Goal: Check status: Check status

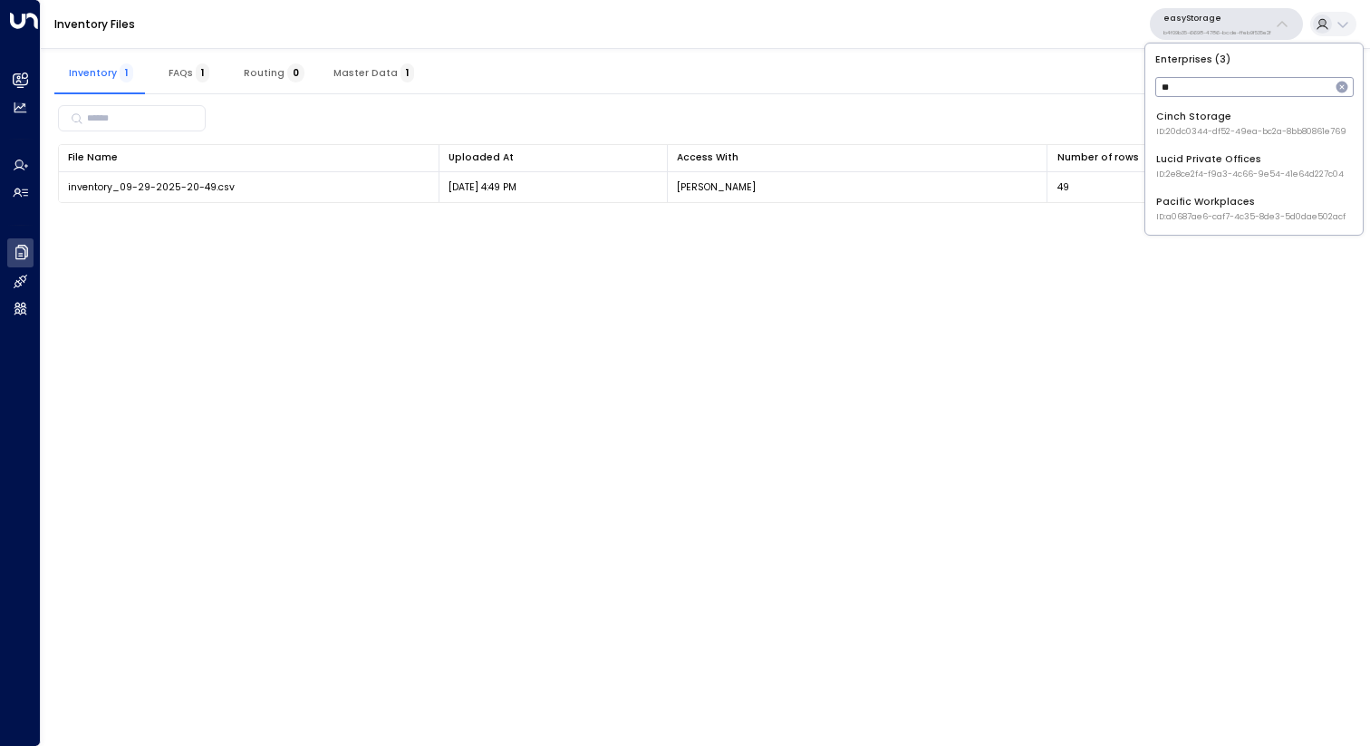
type input "**"
click at [1196, 111] on div "Cinch Storage ID: 20dc0344-df52-49ea-bc2a-8bb80861e769" at bounding box center [1251, 124] width 190 height 28
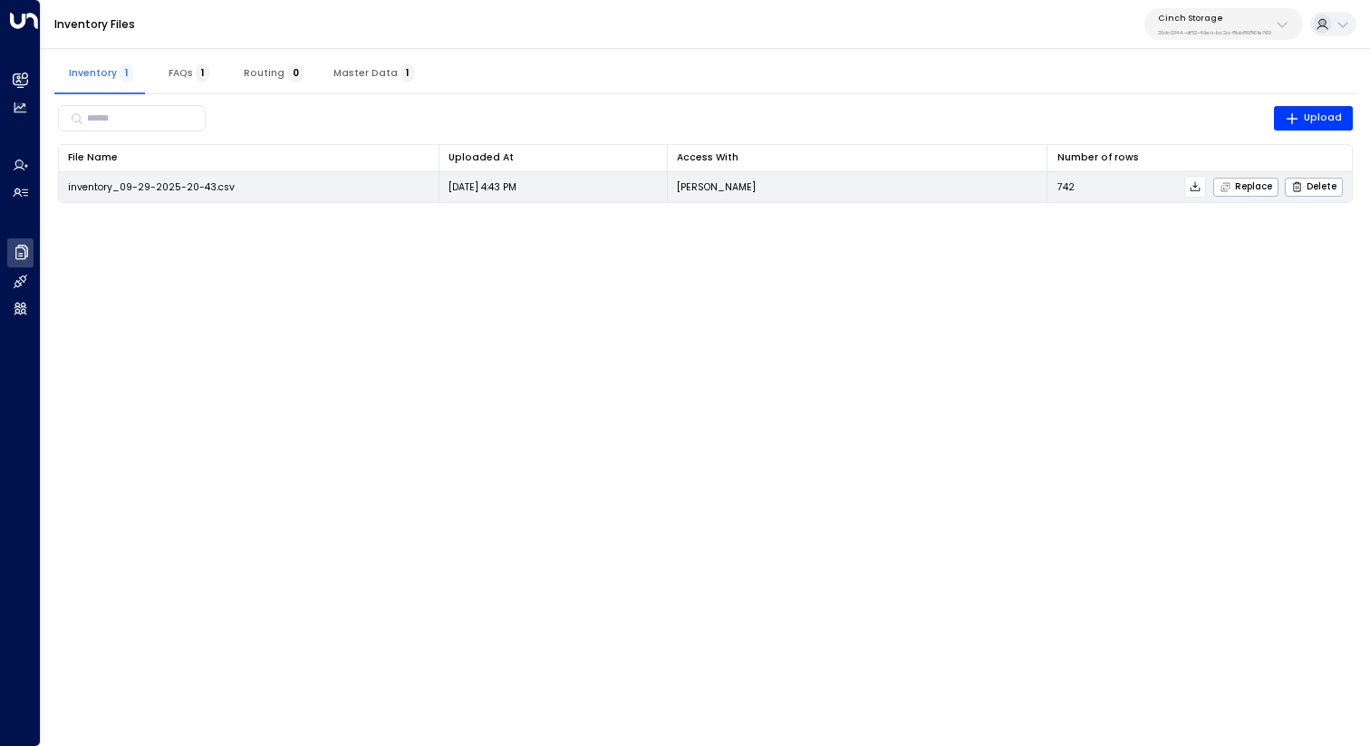
click at [1198, 188] on icon at bounding box center [1195, 186] width 13 height 13
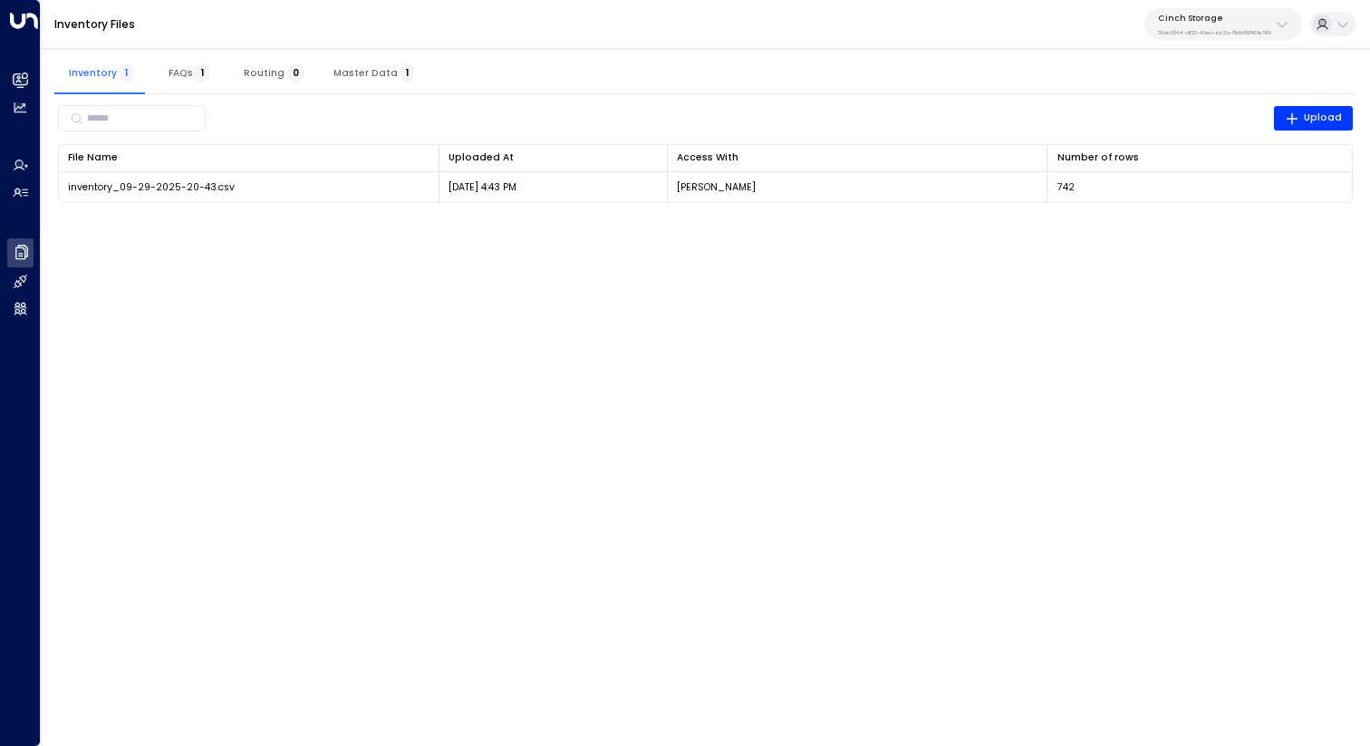
click at [952, 41] on div "Inventory Files Cinch Storage 20dc0344-df52-49ea-bc2a-8bb80861e769" at bounding box center [705, 24] width 1329 height 49
click at [1225, 23] on div "Cinch Storage 20dc0344-df52-49ea-bc2a-8bb80861e769" at bounding box center [1214, 25] width 113 height 24
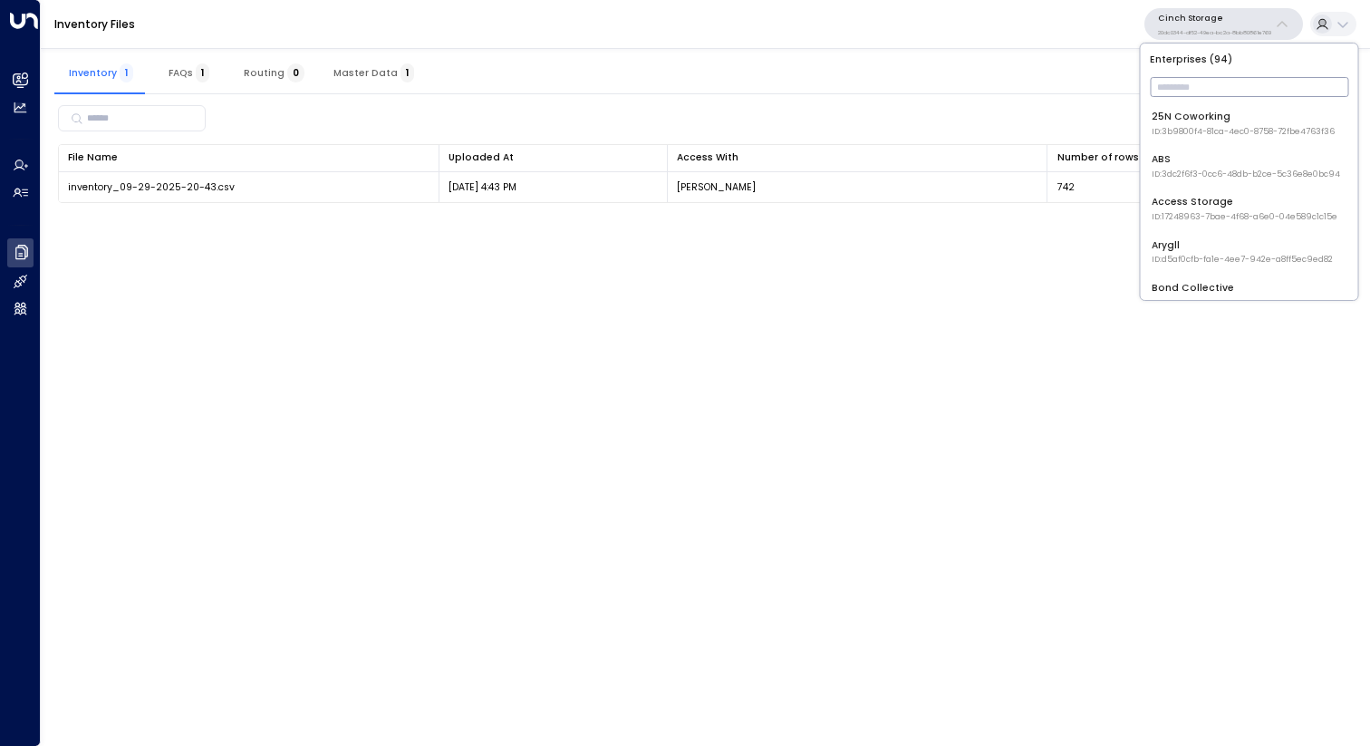
click at [1208, 83] on input "text" at bounding box center [1249, 86] width 198 height 29
type input "***"
click at [1205, 117] on div "Access Storage ID: 17248963-7bae-4f68-a6e0-04e589c1c15e" at bounding box center [1245, 124] width 186 height 28
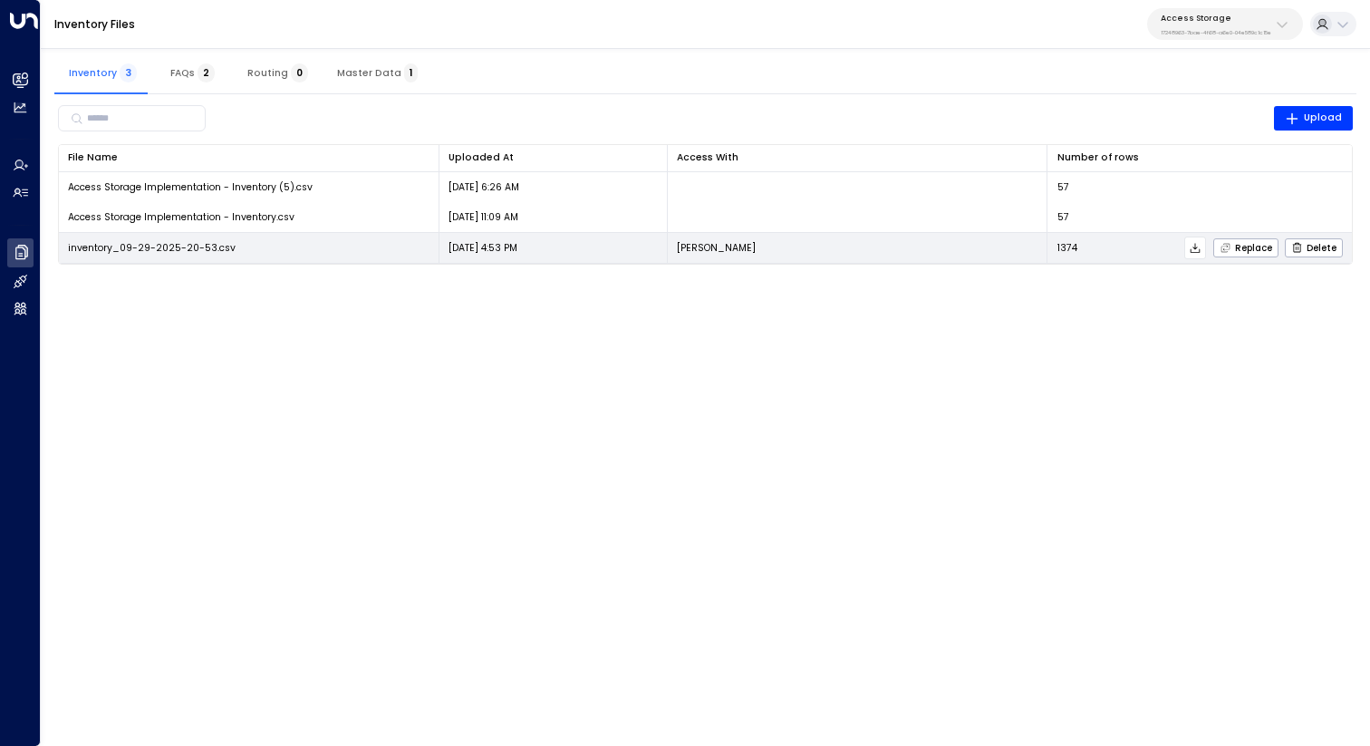
click at [1196, 249] on icon at bounding box center [1195, 248] width 13 height 13
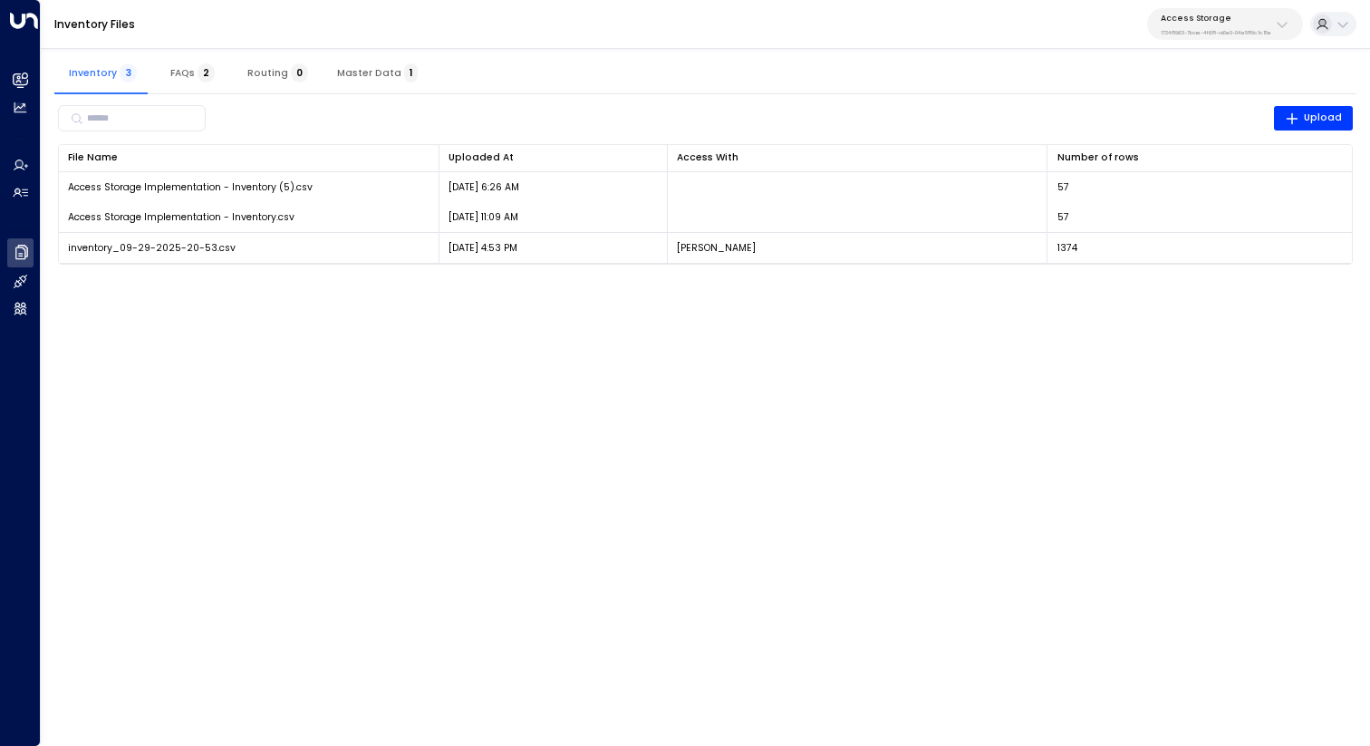
click at [377, 63] on button "Master Data 1" at bounding box center [378, 72] width 110 height 43
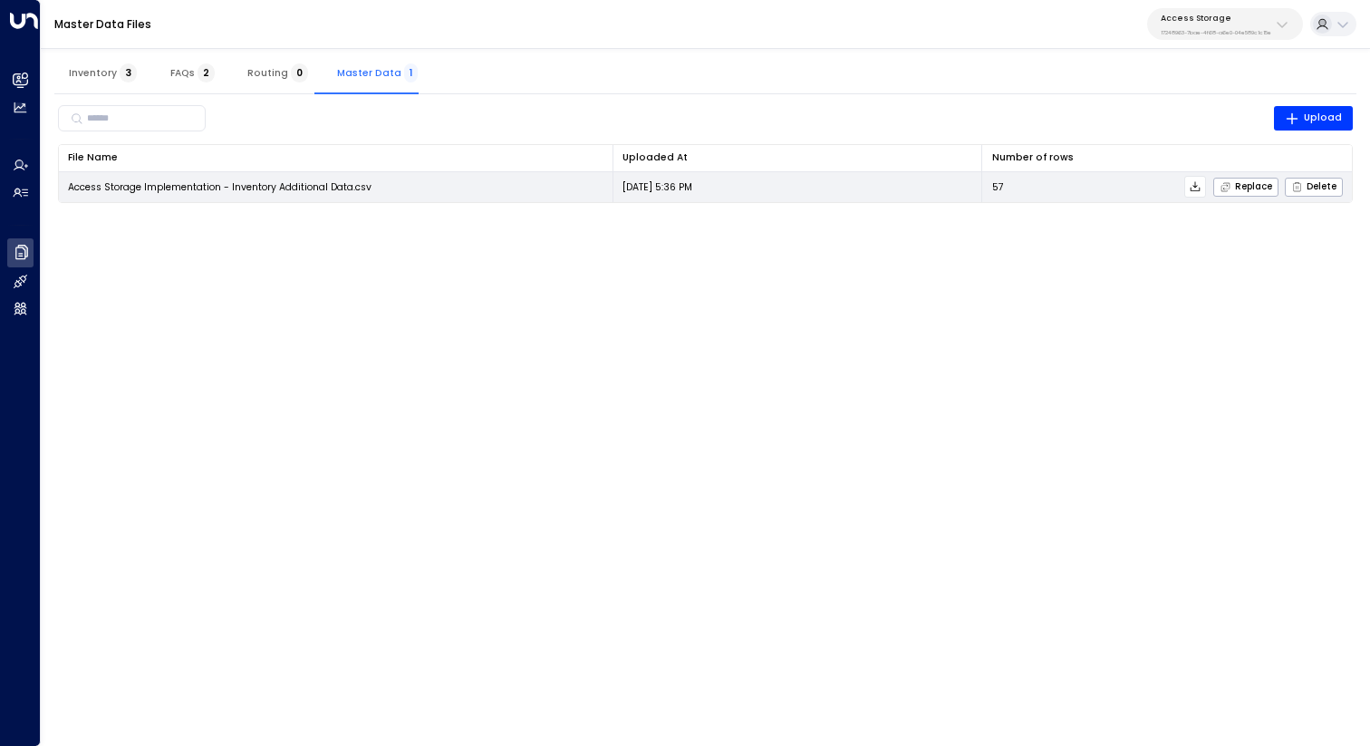
click at [1202, 183] on icon at bounding box center [1195, 186] width 13 height 13
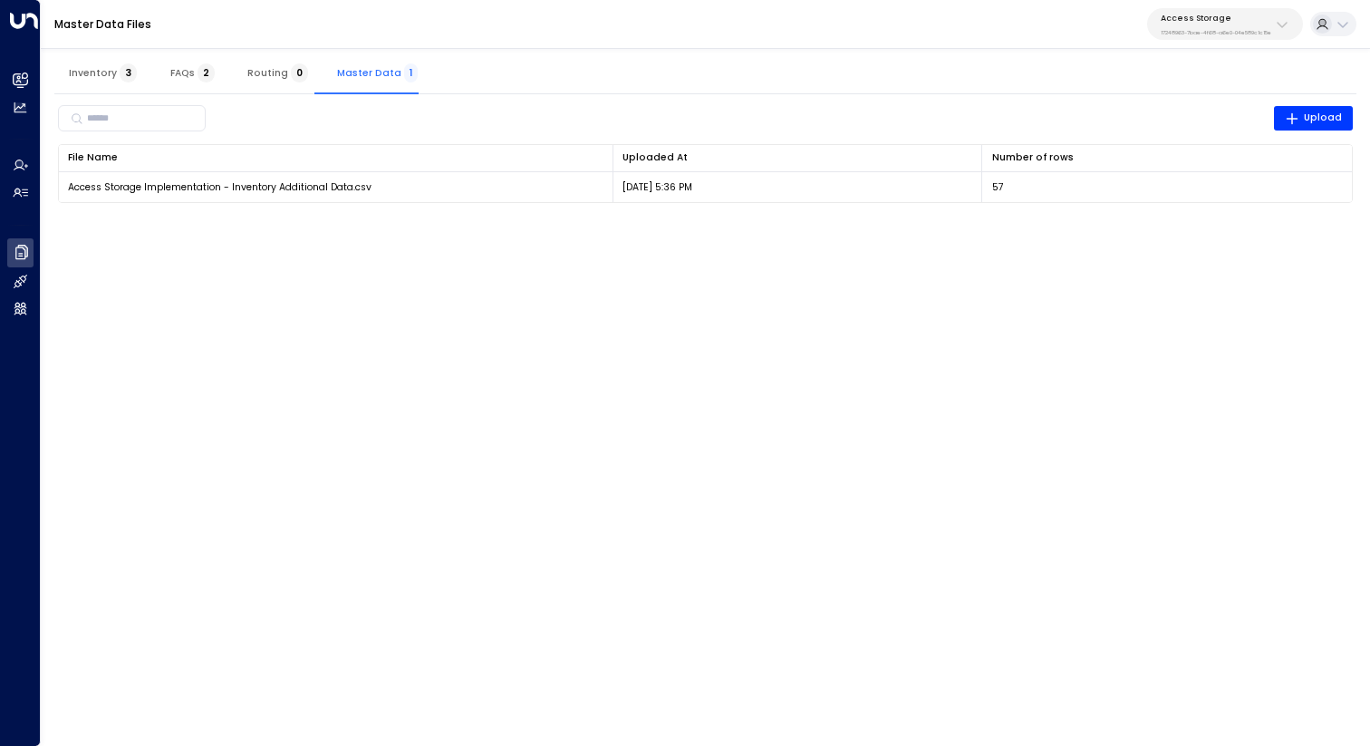
click at [112, 80] on button "Inventory 3" at bounding box center [102, 72] width 97 height 43
